Goal: Communication & Community: Answer question/provide support

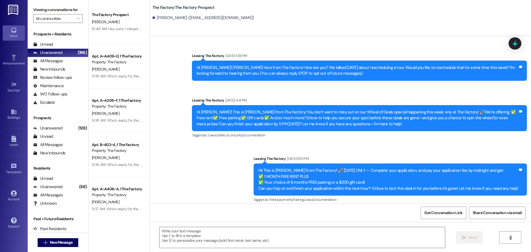
scroll to position [1786, 0]
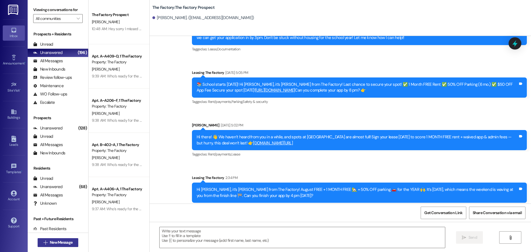
click at [64, 242] on span "New Message" at bounding box center [61, 243] width 23 height 6
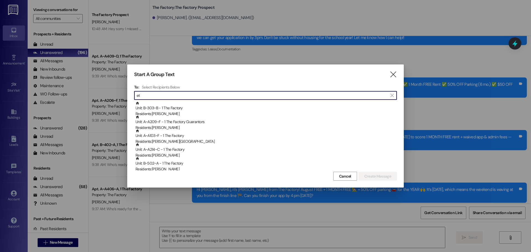
type input "e"
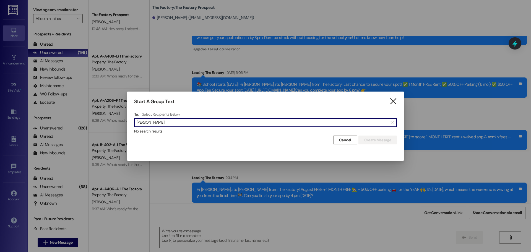
type input "[PERSON_NAME]"
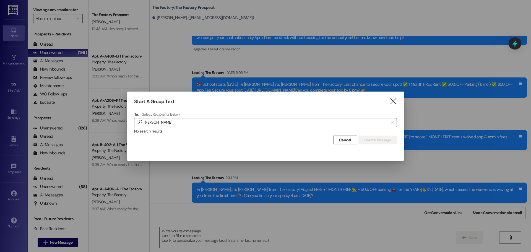
click at [389, 98] on div "Start A Group Text  To: Select Recipients Below  [PERSON_NAME]  No search re…" at bounding box center [265, 122] width 277 height 60
click at [397, 104] on icon "" at bounding box center [393, 102] width 7 height 6
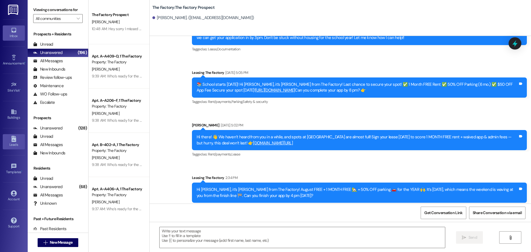
click at [12, 144] on div "Leads" at bounding box center [14, 145] width 28 height 6
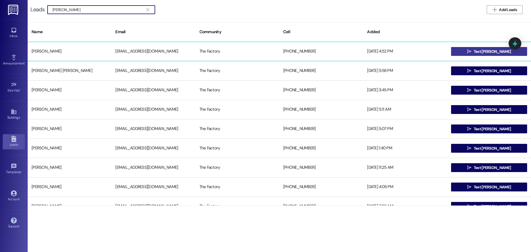
type input "[PERSON_NAME]"
click at [458, 50] on button " Text [PERSON_NAME]" at bounding box center [489, 51] width 76 height 9
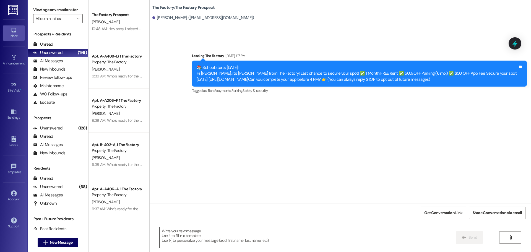
click at [180, 237] on textarea at bounding box center [303, 237] width 286 height 21
click at [204, 241] on textarea at bounding box center [303, 237] width 286 height 21
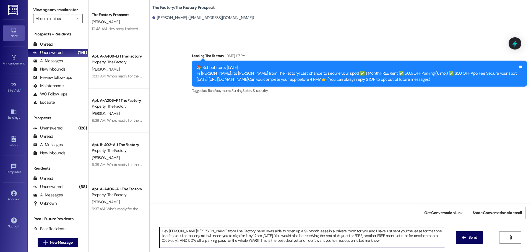
type textarea "Hey [PERSON_NAME]!! [PERSON_NAME] from The Factory here! I was able to open up …"
click at [176, 232] on textarea "Hey [PERSON_NAME]!! [PERSON_NAME] from The Factory here! I was able to open up …" at bounding box center [303, 237] width 286 height 21
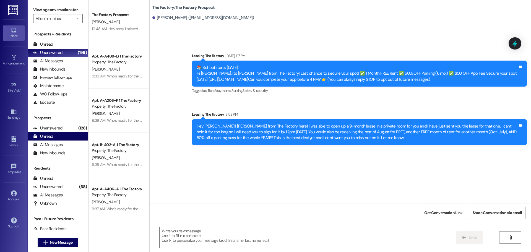
click at [49, 138] on div "Unread" at bounding box center [43, 137] width 20 height 6
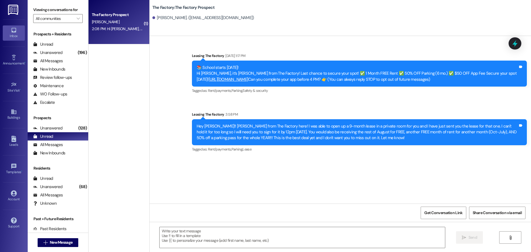
click at [114, 19] on div "[PERSON_NAME]" at bounding box center [117, 22] width 52 height 7
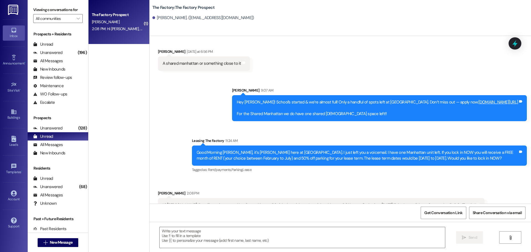
scroll to position [367, 0]
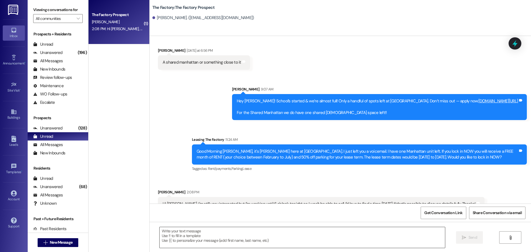
click at [223, 230] on textarea at bounding box center [303, 237] width 286 height 21
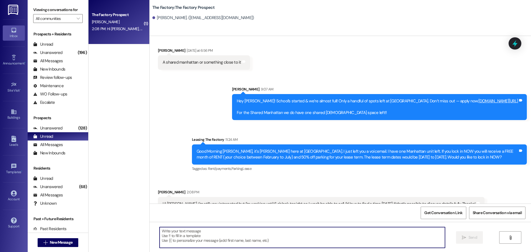
scroll to position [367, 0]
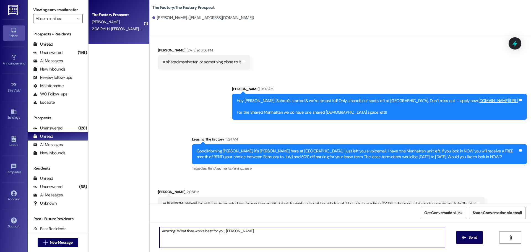
type textarea "Amazing! What time works best for you, [PERSON_NAME]?"
click at [191, 230] on textarea "Amazing! What time works best for you, [PERSON_NAME]?" at bounding box center [303, 237] width 286 height 21
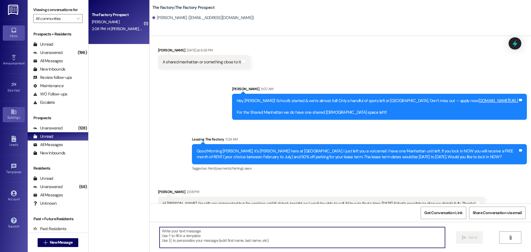
scroll to position [367, 0]
